Goal: Transaction & Acquisition: Obtain resource

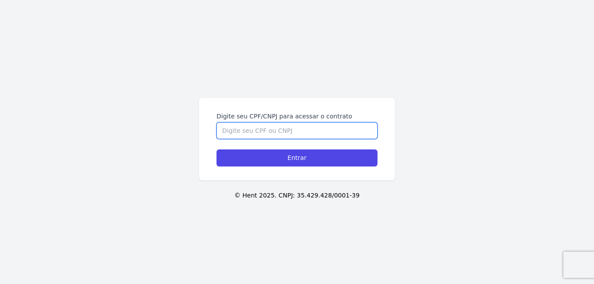
click at [290, 128] on input "Digite seu CPF/CNPJ para acessar o contrato" at bounding box center [296, 130] width 161 height 17
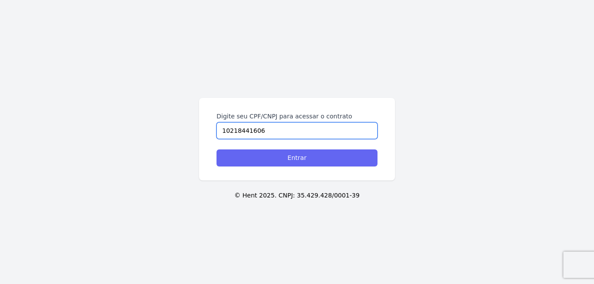
type input "10218441606"
click at [297, 163] on input "Entrar" at bounding box center [296, 158] width 161 height 17
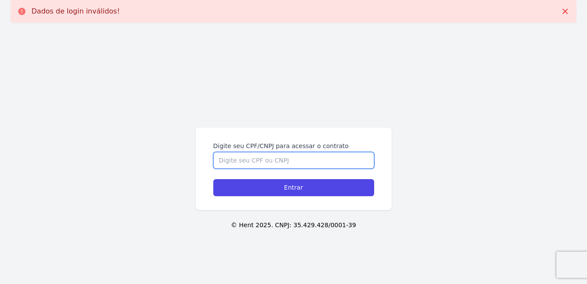
drag, startPoint x: 0, startPoint y: 0, endPoint x: 297, endPoint y: 163, distance: 338.9
click at [297, 163] on input "Digite seu CPF/CNPJ para acessar o contrato" at bounding box center [293, 160] width 161 height 17
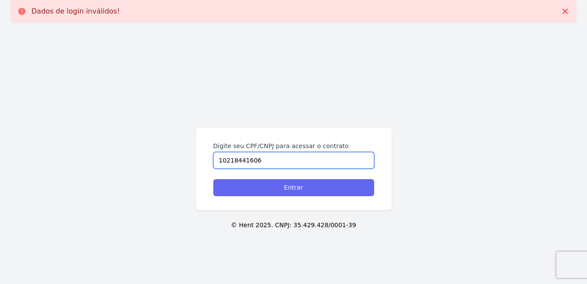
type input "10218441606"
click at [297, 192] on input "Entrar" at bounding box center [293, 187] width 161 height 17
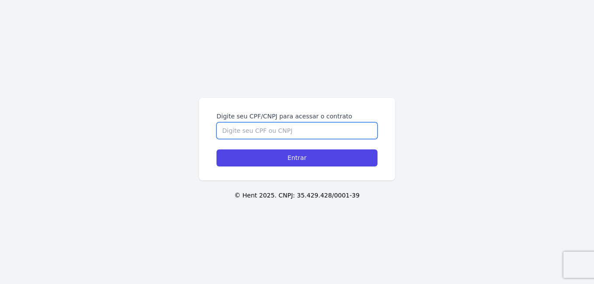
click at [303, 130] on input "Digite seu CPF/CNPJ para acessar o contrato" at bounding box center [296, 130] width 161 height 17
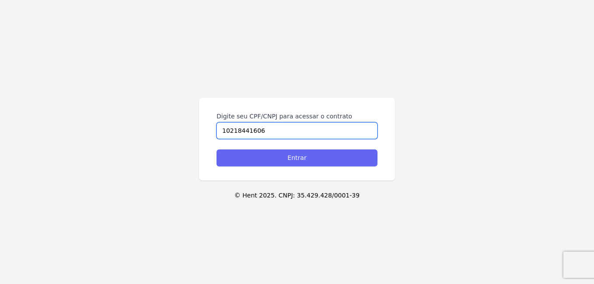
type input "10218441606"
click at [314, 157] on input "Entrar" at bounding box center [296, 158] width 161 height 17
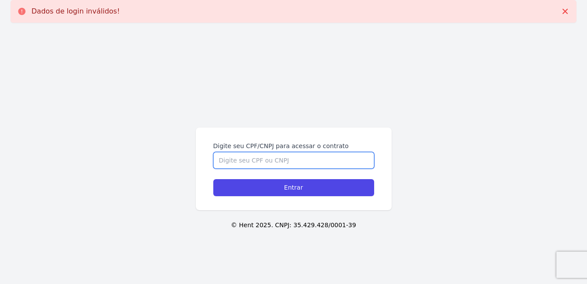
drag, startPoint x: 0, startPoint y: 0, endPoint x: 314, endPoint y: 157, distance: 350.6
click at [314, 157] on input "Digite seu CPF/CNPJ para acessar o contrato" at bounding box center [293, 160] width 161 height 17
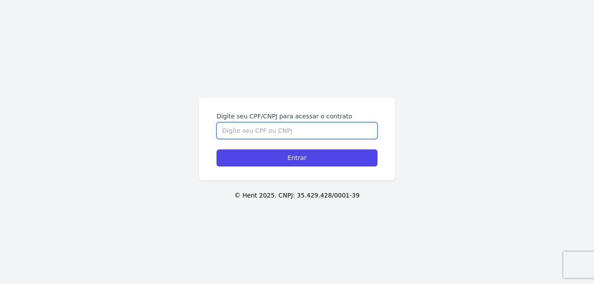
click at [240, 127] on input "Digite seu CPF/CNPJ para acessar o contrato" at bounding box center [296, 130] width 161 height 17
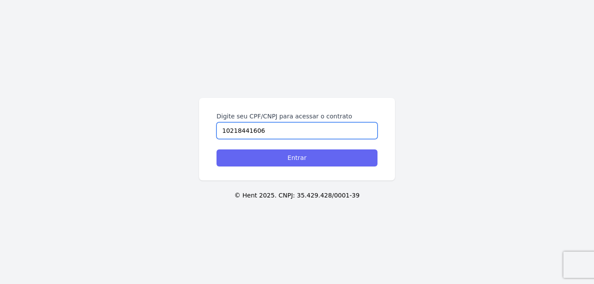
type input "10218441606"
click at [261, 155] on input "Entrar" at bounding box center [296, 158] width 161 height 17
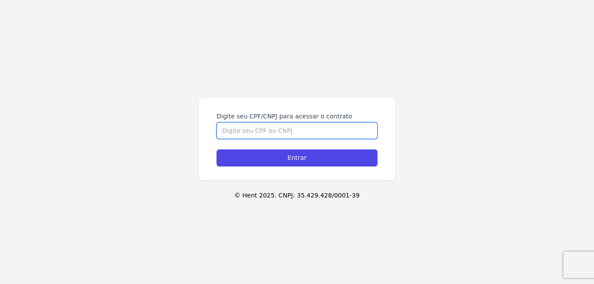
click at [268, 128] on input "Digite seu CPF/CNPJ para acessar o contrato" at bounding box center [296, 130] width 161 height 17
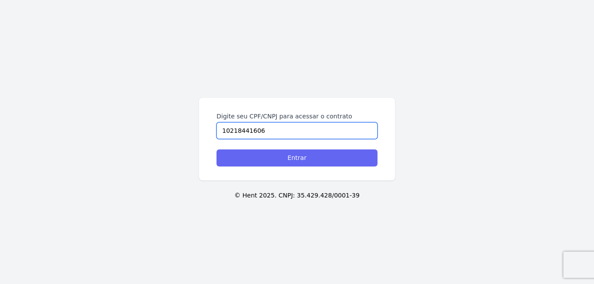
type input "10218441606"
click at [275, 162] on input "Entrar" at bounding box center [296, 158] width 161 height 17
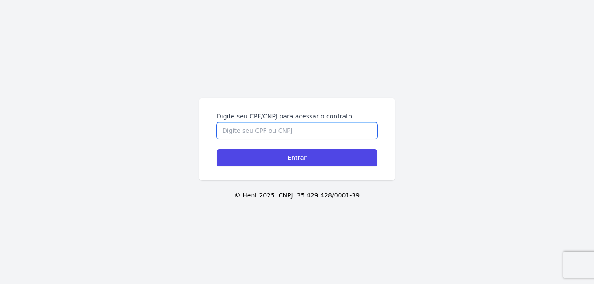
click at [229, 133] on input "Digite seu CPF/CNPJ para acessar o contrato" at bounding box center [296, 130] width 161 height 17
type input "10218441606"
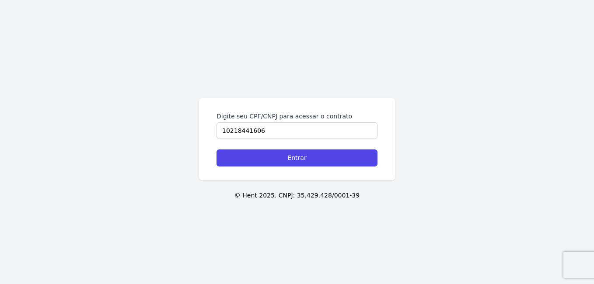
click at [335, 168] on div "Digite seu CPF/CNPJ para acessar o contrato 10218441606 Entrar" at bounding box center [297, 139] width 196 height 83
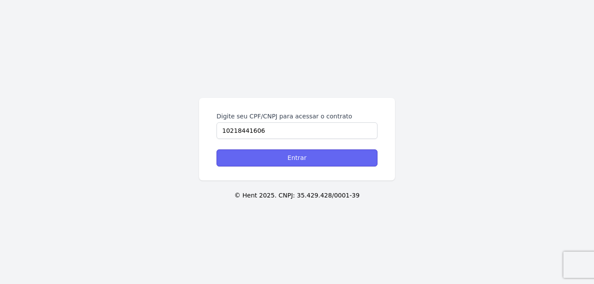
click at [331, 160] on input "Entrar" at bounding box center [296, 158] width 161 height 17
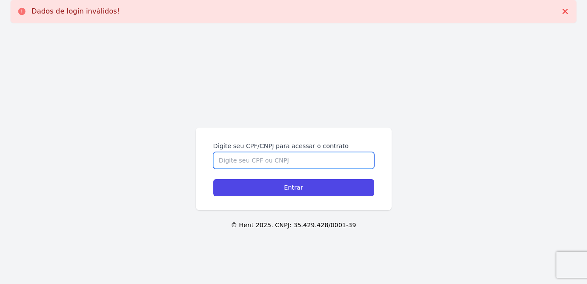
click at [321, 157] on input "Digite seu CPF/CNPJ para acessar o contrato" at bounding box center [293, 160] width 161 height 17
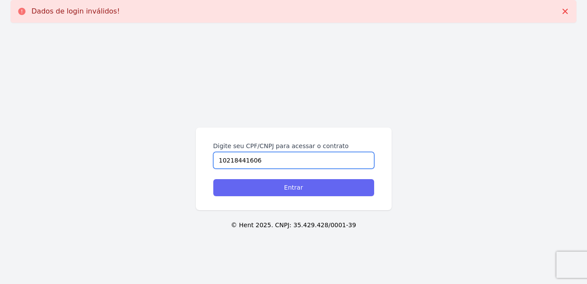
type input "10218441606"
click at [303, 194] on input "Entrar" at bounding box center [293, 187] width 161 height 17
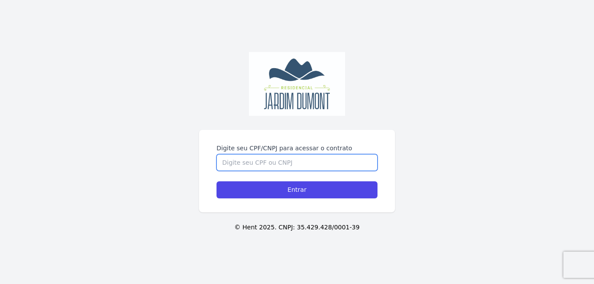
click at [315, 160] on input "Digite seu CPF/CNPJ para acessar o contrato" at bounding box center [296, 162] width 161 height 17
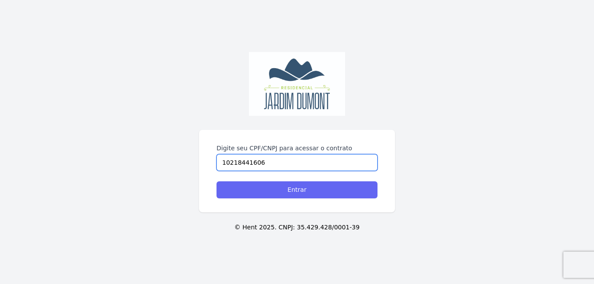
type input "10218441606"
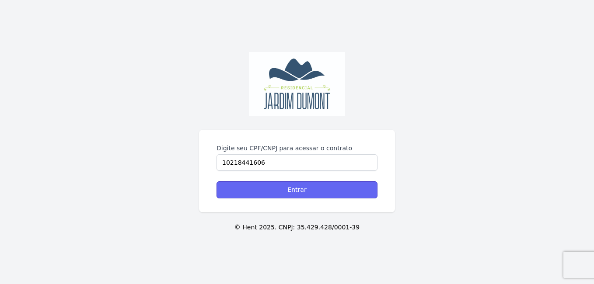
click at [305, 197] on input "Entrar" at bounding box center [296, 189] width 161 height 17
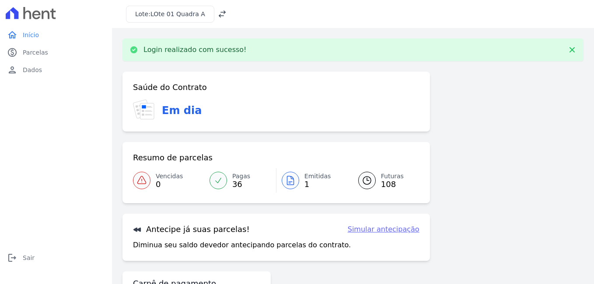
click at [296, 180] on div at bounding box center [290, 180] width 17 height 17
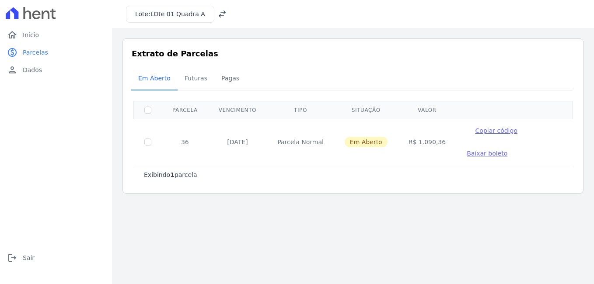
click at [467, 153] on span "Baixar boleto" at bounding box center [487, 153] width 41 height 7
click at [164, 16] on span "LOte 01 Quadra A" at bounding box center [177, 13] width 55 height 7
click at [218, 14] on icon at bounding box center [222, 14] width 9 height 9
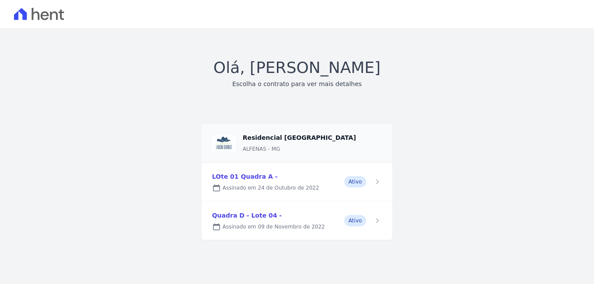
click at [309, 190] on link at bounding box center [297, 182] width 191 height 38
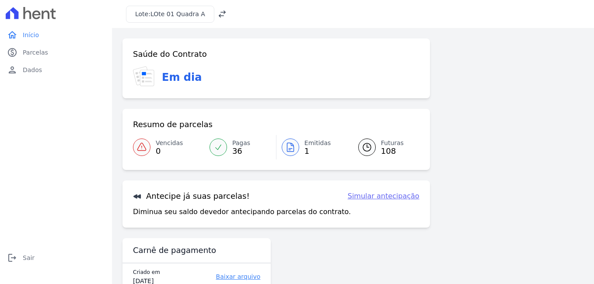
click at [291, 146] on icon at bounding box center [290, 147] width 7 height 9
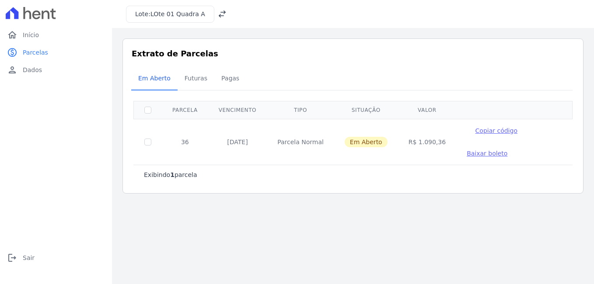
click at [190, 14] on span "LOte 01 Quadra A" at bounding box center [177, 13] width 55 height 7
click at [219, 12] on icon at bounding box center [222, 13] width 7 height 7
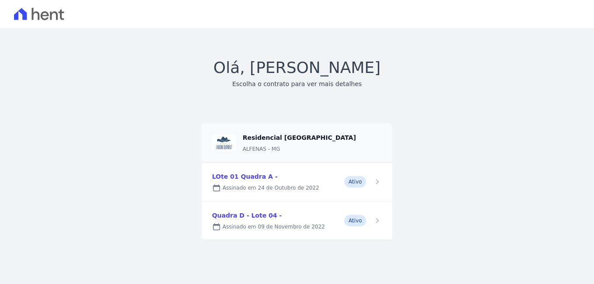
click at [311, 229] on link at bounding box center [297, 221] width 191 height 38
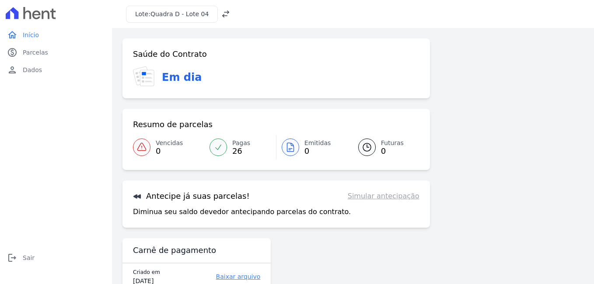
click at [295, 145] on div at bounding box center [290, 147] width 17 height 17
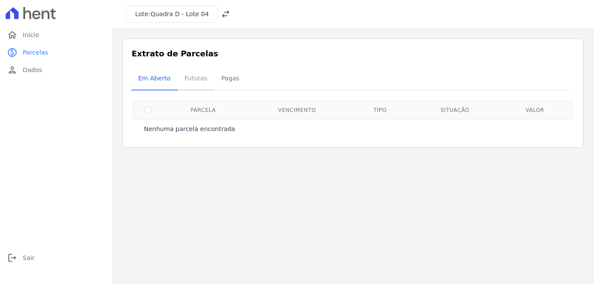
click at [189, 78] on span "Futuras" at bounding box center [195, 78] width 33 height 17
click at [230, 81] on span "Pagas" at bounding box center [230, 78] width 28 height 17
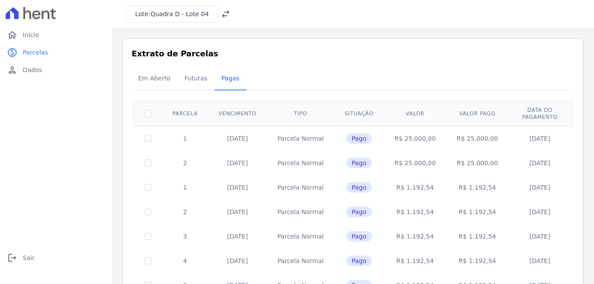
click at [543, 50] on h3 "Extrato de Parcelas" at bounding box center [353, 54] width 443 height 12
